Goal: Task Accomplishment & Management: Manage account settings

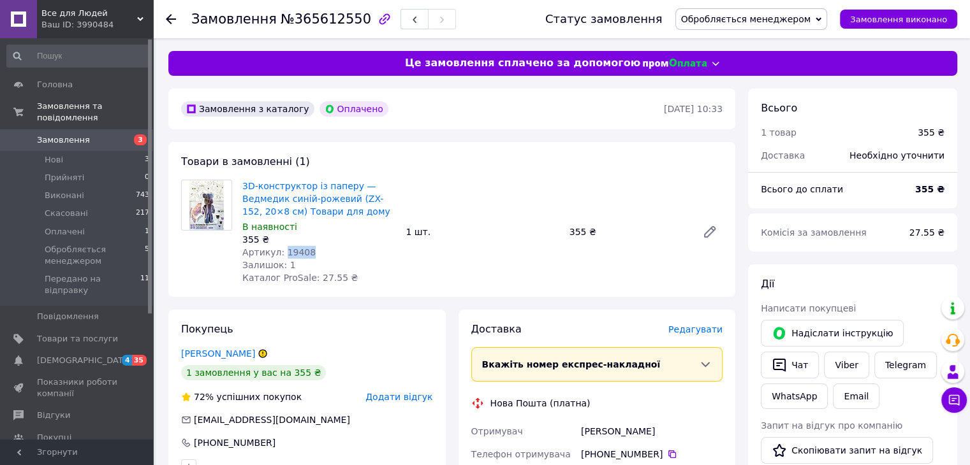
click at [62, 135] on span "Замовлення" at bounding box center [63, 140] width 53 height 11
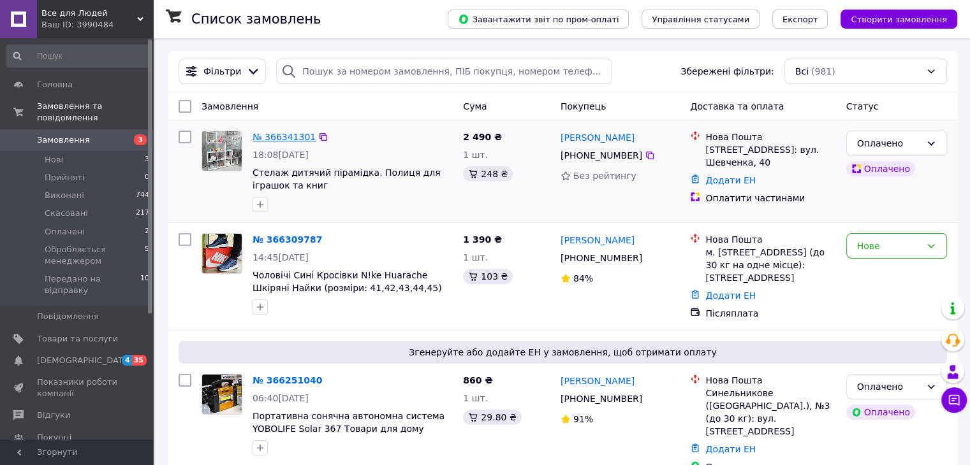
click at [277, 140] on link "№ 366341301" at bounding box center [283, 137] width 63 height 10
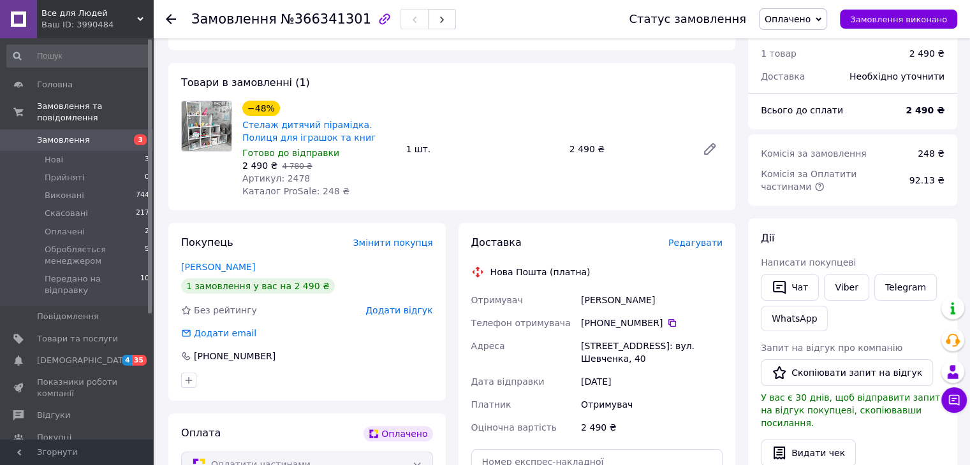
scroll to position [64, 0]
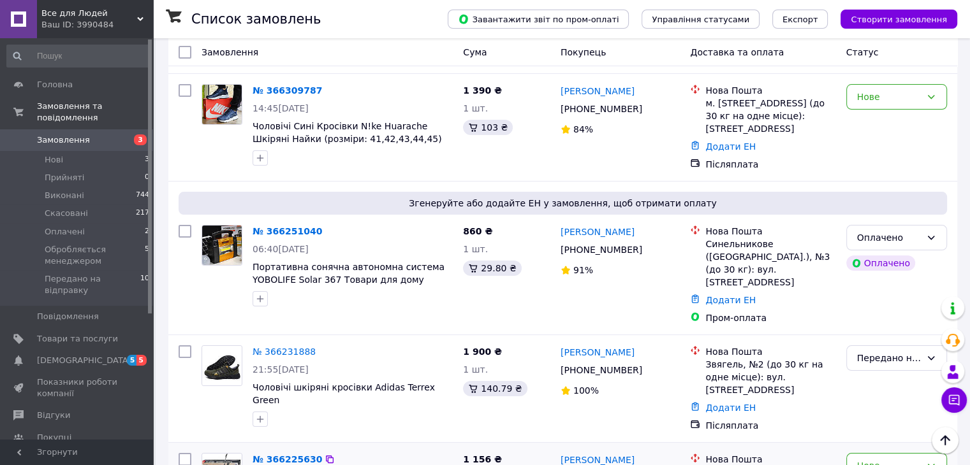
scroll to position [128, 0]
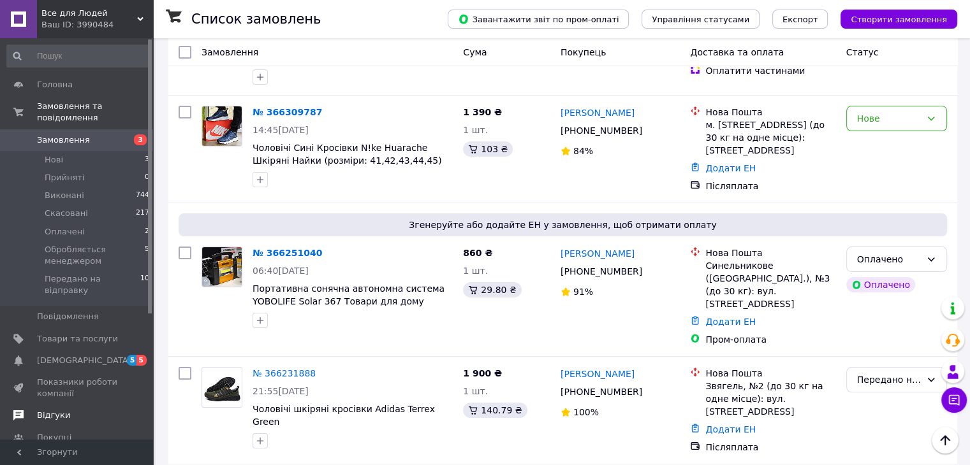
click at [40, 410] on span "Відгуки" at bounding box center [53, 415] width 33 height 11
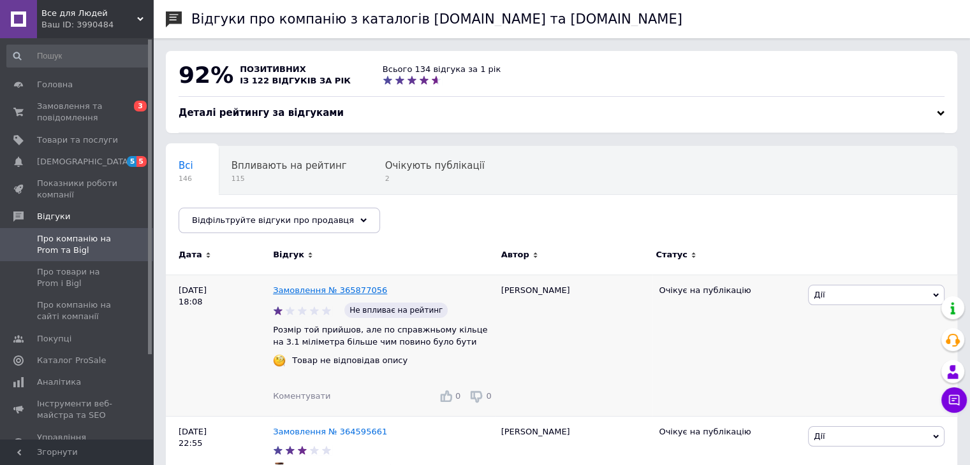
click at [324, 287] on link "Замовлення № 365877056" at bounding box center [330, 291] width 114 height 10
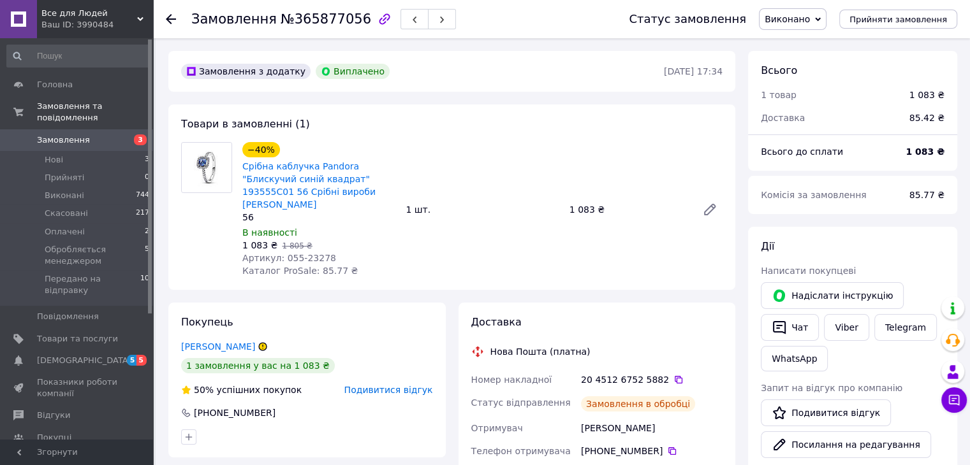
scroll to position [46, 0]
